Goal: Task Accomplishment & Management: Use online tool/utility

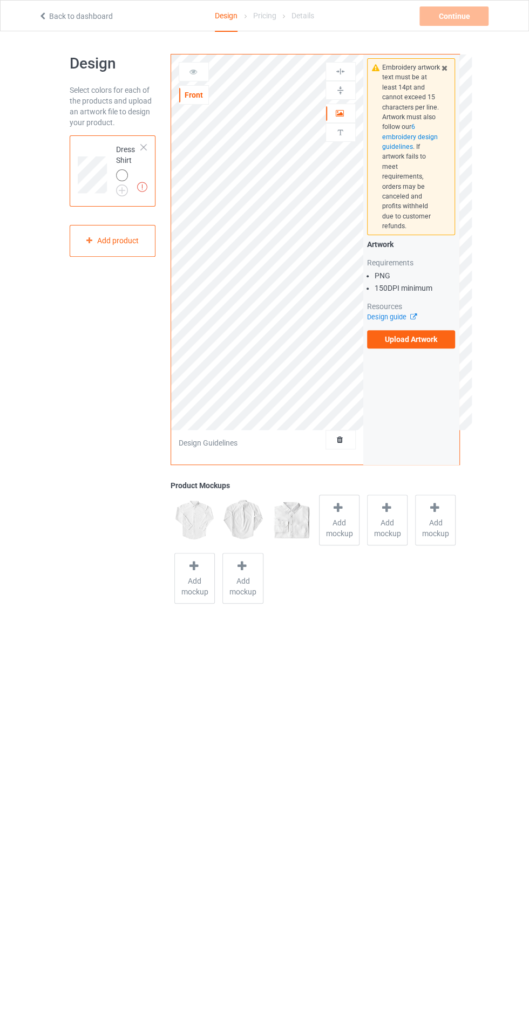
click at [144, 145] on div at bounding box center [144, 148] width 8 height 8
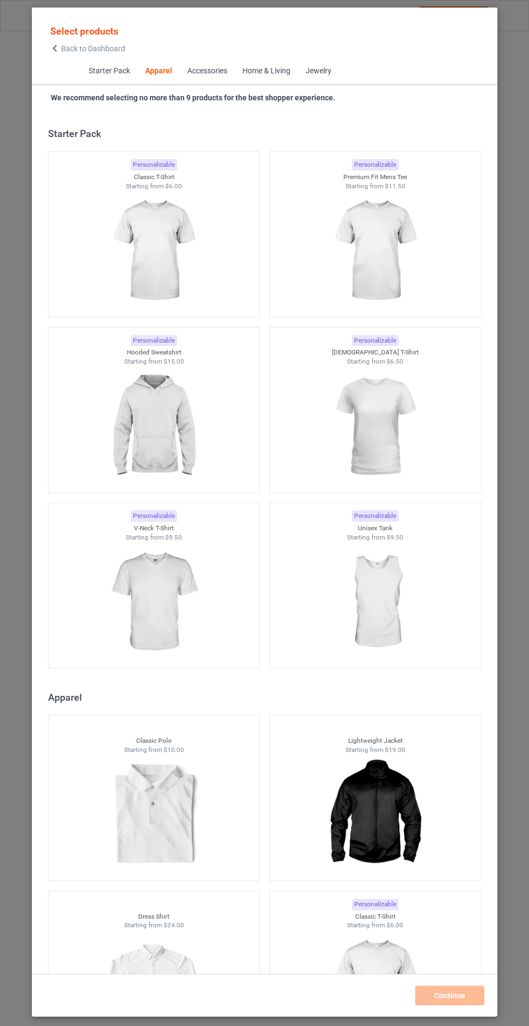
scroll to position [578, 0]
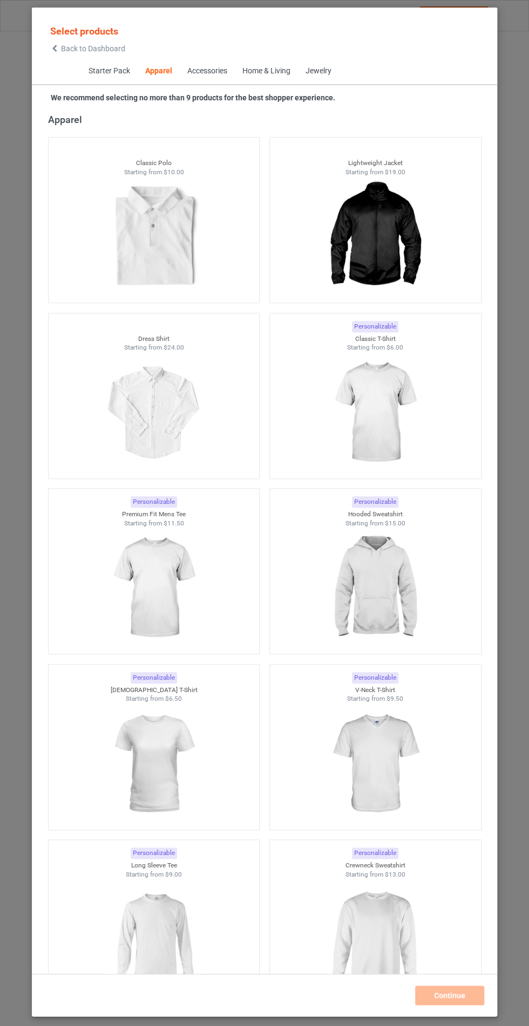
click at [129, 121] on div "Apparel" at bounding box center [267, 119] width 438 height 12
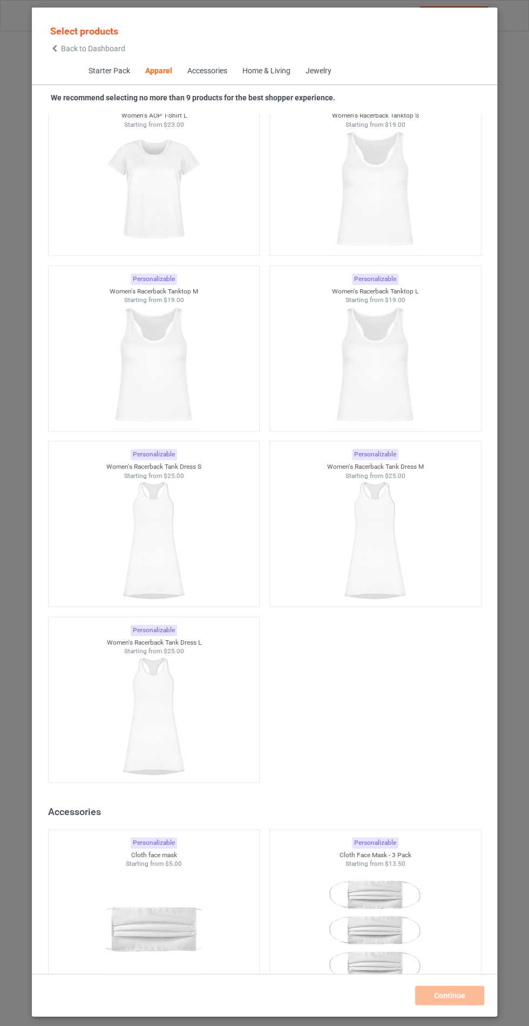
scroll to position [3787, 0]
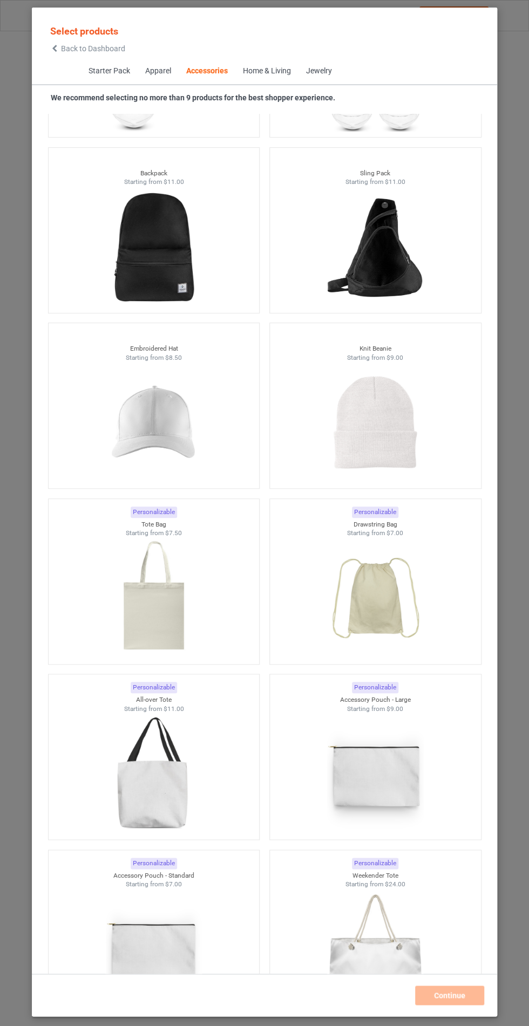
scroll to position [5872, 0]
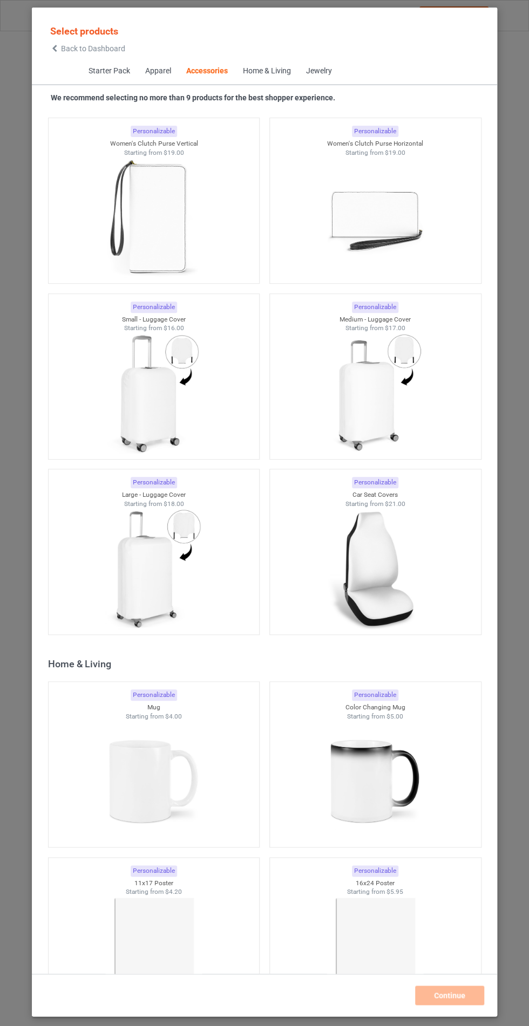
scroll to position [8884, 0]
